Goal: Information Seeking & Learning: Learn about a topic

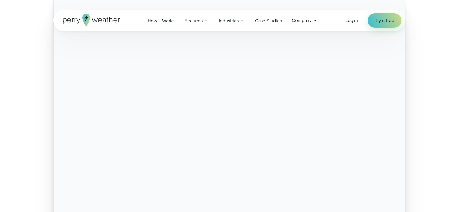
scroll to position [121, 0]
click at [295, 19] on span "Company" at bounding box center [302, 20] width 20 height 7
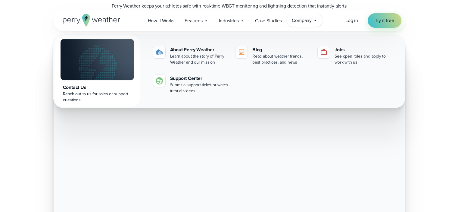
click at [295, 19] on span "Company" at bounding box center [302, 20] width 20 height 7
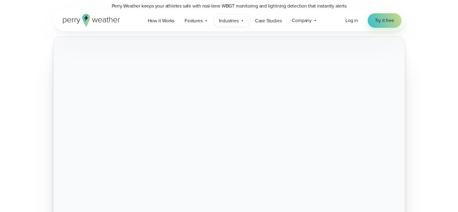
click at [236, 19] on span "Industries" at bounding box center [229, 20] width 20 height 7
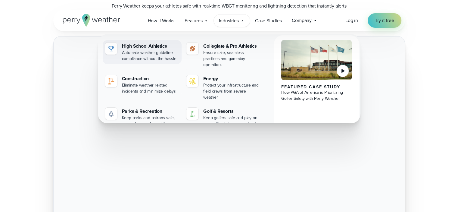
click at [122, 53] on div "Automate weather guideline compliance without the hassle" at bounding box center [151, 56] width 58 height 12
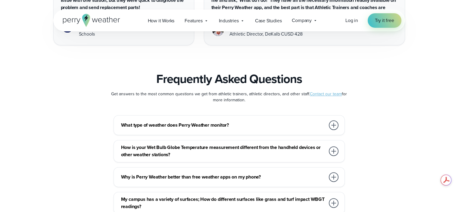
scroll to position [3135, 0]
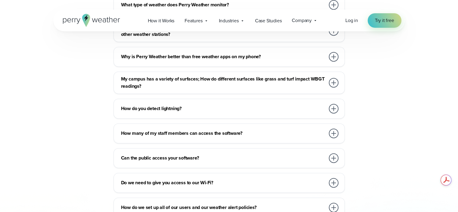
click at [130, 130] on h3 "How many of my staff members can access the software?" at bounding box center [223, 133] width 204 height 7
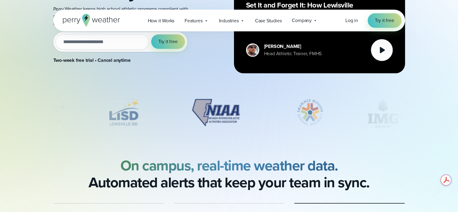
scroll to position [0, 0]
